Goal: Transaction & Acquisition: Purchase product/service

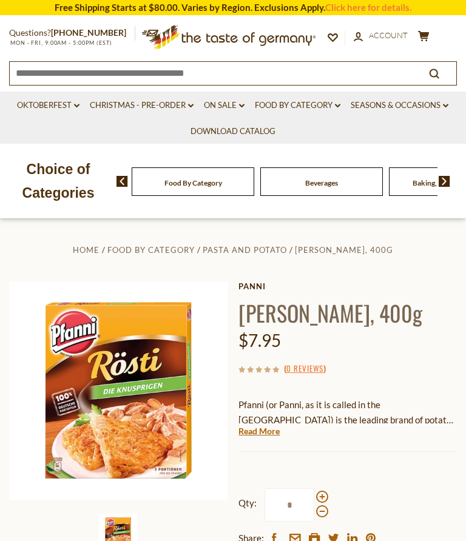
click at [330, 327] on h1 "[PERSON_NAME], 400g" at bounding box center [348, 312] width 219 height 27
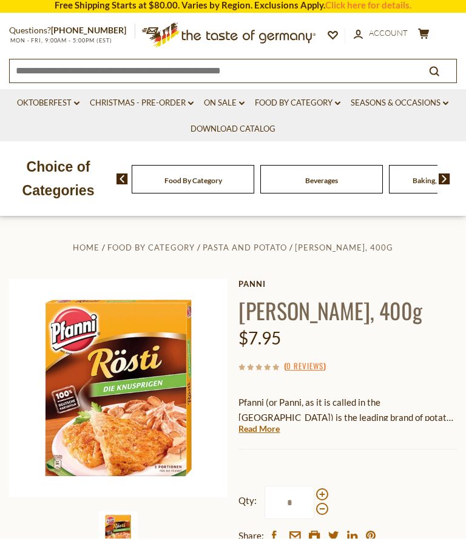
scroll to position [30, 0]
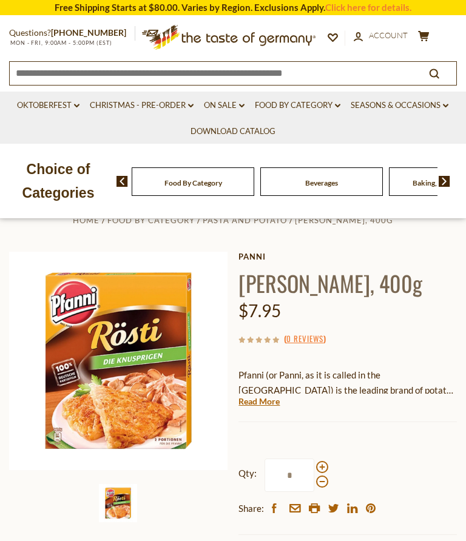
click at [299, 297] on h1 "[PERSON_NAME], 400g" at bounding box center [348, 282] width 219 height 27
click at [149, 364] on img at bounding box center [118, 361] width 219 height 219
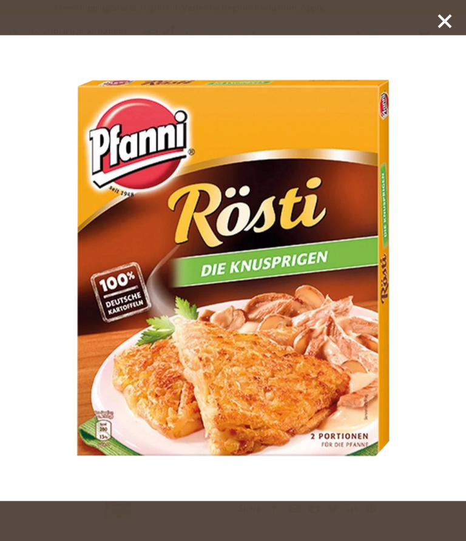
click at [444, 25] on icon at bounding box center [445, 21] width 18 height 18
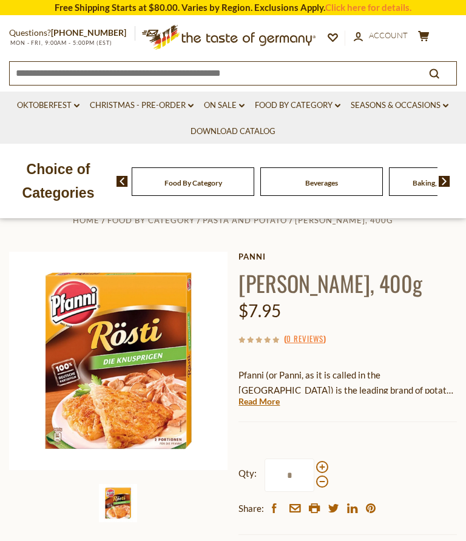
click at [391, 383] on p "Pfanni (or Panni, as it is called in the [GEOGRAPHIC_DATA]) is the leading bran…" at bounding box center [348, 383] width 219 height 30
click at [257, 405] on link "Read More" at bounding box center [259, 402] width 41 height 12
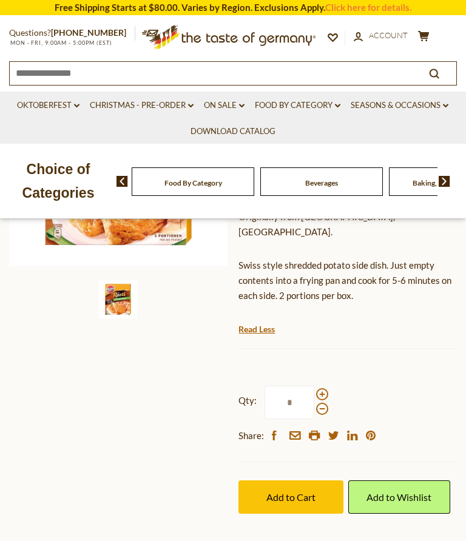
scroll to position [251, 0]
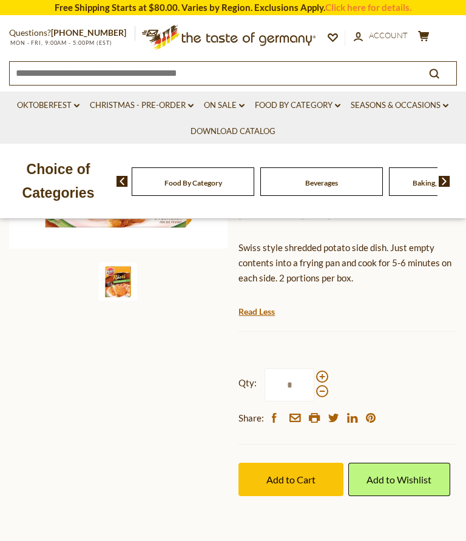
click at [286, 474] on span "Add to Cart" at bounding box center [290, 480] width 49 height 12
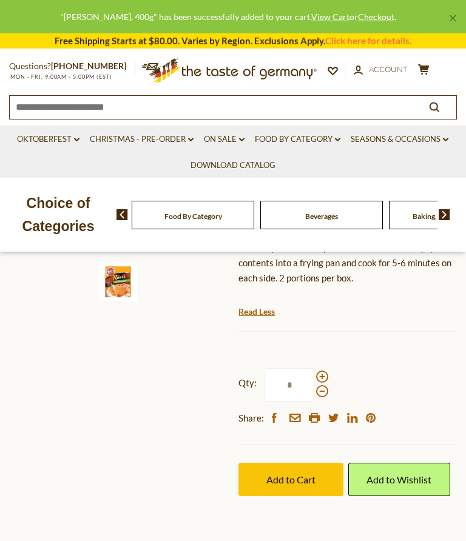
click at [66, 142] on link "Oktoberfest dropdown_arrow" at bounding box center [48, 139] width 63 height 13
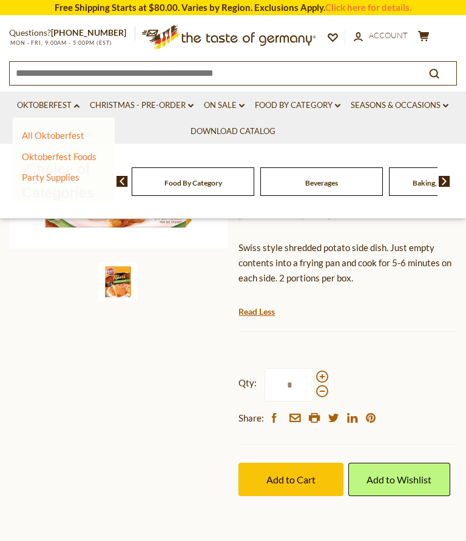
click at [84, 160] on link "Oktoberfest Foods" at bounding box center [59, 156] width 75 height 11
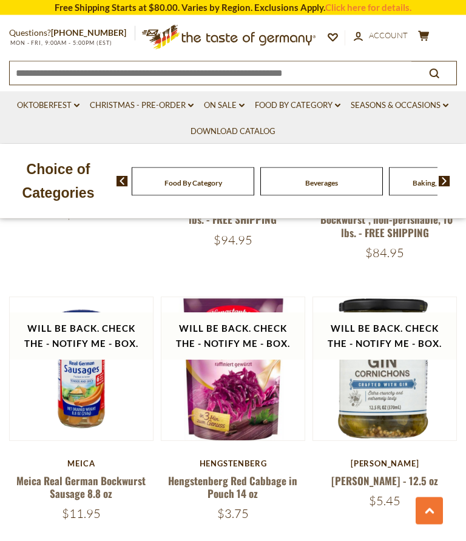
scroll to position [2239, 0]
click at [243, 473] on link "Hengstenberg Red Cabbage in Pouch 14 oz" at bounding box center [232, 487] width 129 height 28
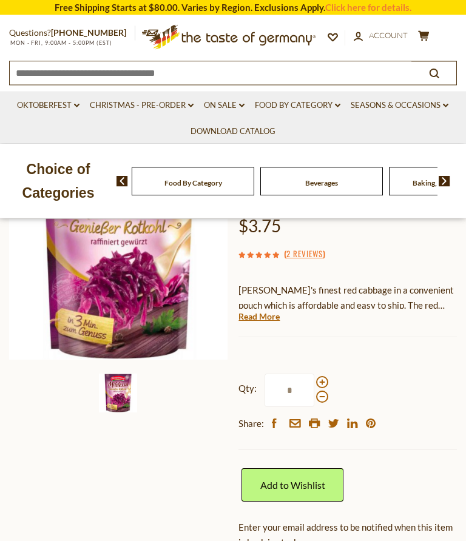
scroll to position [142, 0]
click at [293, 487] on link "Add to Wishlist" at bounding box center [293, 485] width 102 height 33
